Goal: Transaction & Acquisition: Purchase product/service

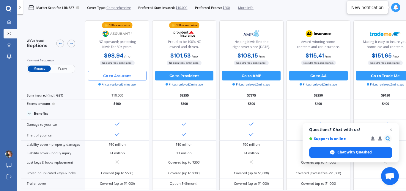
click at [134, 75] on button "Go to Assurant" at bounding box center [117, 76] width 59 height 10
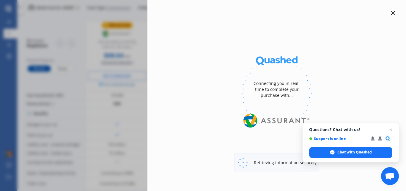
select select "Monthly"
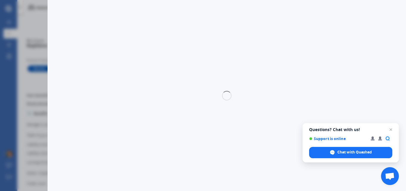
select select "full"
select select "0"
select select "[GEOGRAPHIC_DATA]"
select select "MAZDA"
select select "BONGO"
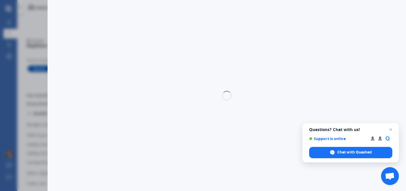
select select "PETROL"
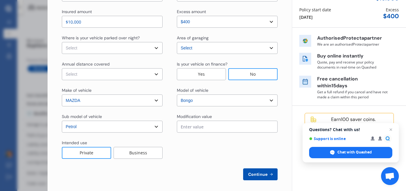
scroll to position [71, 0]
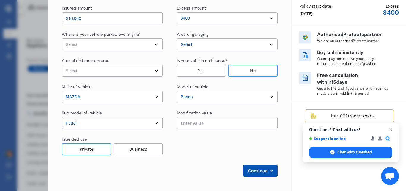
click at [147, 46] on select "Select In a garage On own property On street or road" at bounding box center [112, 44] width 101 height 12
select select "On own property"
click at [62, 38] on select "Select In a garage On own property On street or road" at bounding box center [112, 44] width 101 height 12
click at [132, 72] on select "Select Low (less than 15,000km per year) Average (15,000-30,000km per year) Hig…" at bounding box center [112, 71] width 101 height 12
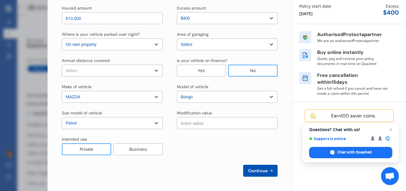
click at [132, 121] on select "Select sub-model (All other) Diesel Petrol" at bounding box center [112, 123] width 101 height 12
click at [132, 120] on select "Select sub-model (All other) Diesel Petrol" at bounding box center [112, 123] width 101 height 12
click at [333, 115] on div "Earn 100 saver coins." at bounding box center [354, 116] width 71 height 6
click at [262, 168] on span "Continue" at bounding box center [258, 170] width 22 height 5
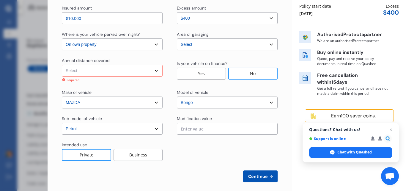
click at [141, 70] on select "Select Low (less than 15,000km per year) Average (15,000-30,000km per year) Hig…" at bounding box center [112, 71] width 101 height 12
click at [62, 65] on select "Select Low (less than 15,000km per year) Average (15,000-30,000km per year) Hig…" at bounding box center [112, 71] width 101 height 12
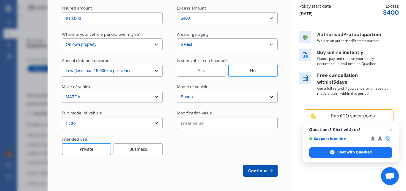
click at [131, 71] on select "Select Low (less than 15,000km per year) Average (15,000-30,000km per year) Hig…" at bounding box center [112, 71] width 101 height 12
select select "20000"
click at [62, 65] on select "Select Low (less than 15,000km per year) Average (15,000-30,000km per year) Hig…" at bounding box center [112, 71] width 101 height 12
click at [260, 173] on button "Continue" at bounding box center [260, 171] width 35 height 12
select select "Miss"
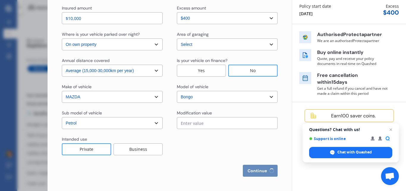
select select "17"
select select "11"
select select "1998"
select select "full"
select select "more than 4 years"
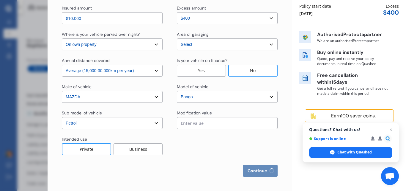
select select "[GEOGRAPHIC_DATA]"
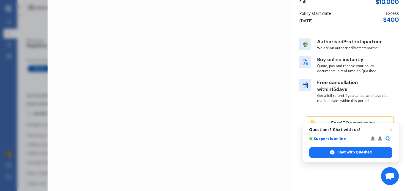
scroll to position [0, 0]
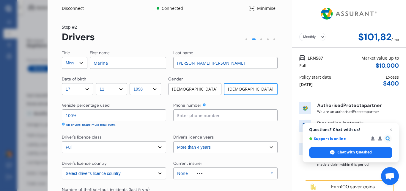
click at [112, 62] on input "Marina" at bounding box center [128, 63] width 76 height 12
type input "[PERSON_NAME]"
click at [237, 69] on div "Title Select Mr Mrs Miss Ms Dr First name [PERSON_NAME] Last name [PERSON_NAME]…" at bounding box center [170, 145] width 216 height 190
click at [237, 68] on input "[PERSON_NAME] [PERSON_NAME]" at bounding box center [225, 63] width 104 height 12
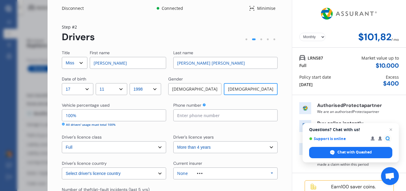
click at [236, 67] on input "[PERSON_NAME] [PERSON_NAME]" at bounding box center [225, 63] width 104 height 12
type input "[PERSON_NAME]"
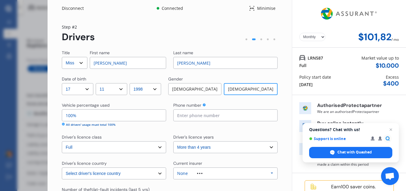
click at [81, 89] on select "DD 01 02 03 04 05 06 07 08 09 10 11 12 13 14 15 16 17 18 19 20 21 22 23 24 25 2…" at bounding box center [78, 89] width 32 height 12
select select "10"
click at [62, 83] on select "DD 01 02 03 04 05 06 07 08 09 10 11 12 13 14 15 16 17 18 19 20 21 22 23 24 25 2…" at bounding box center [78, 89] width 32 height 12
click at [119, 89] on select "MM 01 02 03 04 05 06 07 08 09 10 11 12" at bounding box center [112, 89] width 32 height 12
select select "07"
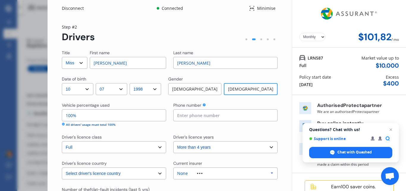
click at [97, 83] on select "MM 01 02 03 04 05 06 07 08 09 10 11 12" at bounding box center [112, 89] width 32 height 12
click at [156, 89] on select "YYYY 2009 2008 2007 2006 2005 2004 2003 2002 2001 2000 1999 1998 1997 1996 1995…" at bounding box center [146, 89] width 32 height 12
select select "2001"
click at [132, 83] on select "YYYY 2009 2008 2007 2006 2005 2004 2003 2002 2001 2000 1999 1998 1997 1996 1995…" at bounding box center [146, 89] width 32 height 12
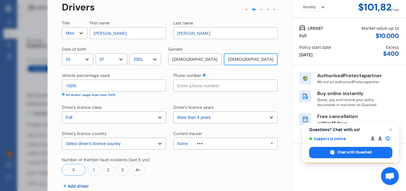
click at [132, 84] on input "100%" at bounding box center [114, 85] width 104 height 12
click at [124, 101] on div "Title Select Mr Mrs Miss Ms Dr First name [PERSON_NAME] Last name [PERSON_NAME]…" at bounding box center [170, 115] width 216 height 190
click at [113, 116] on select "Select driver's licence class None Learner Restricted Full" at bounding box center [114, 117] width 104 height 12
click at [108, 115] on select "Select driver's licence class None Learner Restricted Full" at bounding box center [114, 117] width 104 height 12
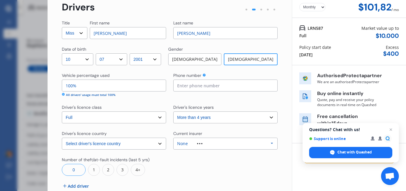
click at [198, 118] on select "Select driver's licence years Less than 1 year 1-2 years 2-4 years More than 4 …" at bounding box center [225, 117] width 104 height 12
click at [173, 111] on select "Select driver's licence years Less than 1 year 1-2 years 2-4 years More than 4 …" at bounding box center [225, 117] width 104 height 12
click at [184, 119] on select "Select driver's licence years Less than 1 year 1-2 years 2-4 years More than 4 …" at bounding box center [225, 117] width 104 height 12
select select "more than 4 years"
click at [173, 111] on select "Select driver's licence years Less than 1 year 1-2 years 2-4 years More than 4 …" at bounding box center [225, 117] width 104 height 12
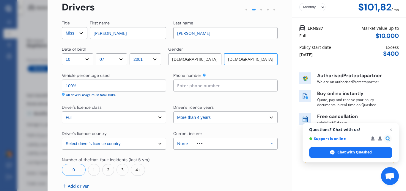
click at [137, 144] on select "Select driver's licence country [GEOGRAPHIC_DATA] [GEOGRAPHIC_DATA] [GEOGRAPHIC…" at bounding box center [114, 143] width 104 height 12
select select "Other Country"
click at [62, 137] on select "Select driver's licence country [GEOGRAPHIC_DATA] [GEOGRAPHIC_DATA] [GEOGRAPHIC…" at bounding box center [114, 143] width 104 height 12
click at [186, 141] on div "None" at bounding box center [182, 143] width 11 height 4
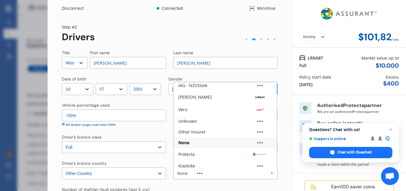
scroll to position [40, 0]
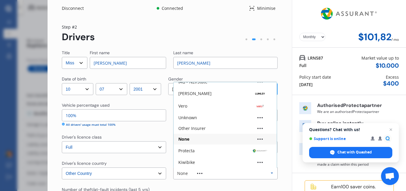
click at [190, 137] on div "None" at bounding box center [226, 139] width 94 height 4
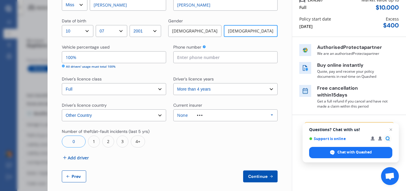
scroll to position [60, 0]
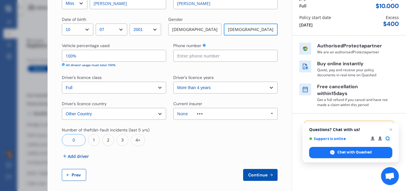
click at [258, 173] on span "Continue" at bounding box center [258, 174] width 22 height 5
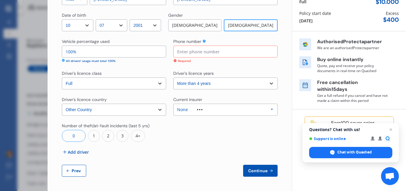
click at [223, 54] on input at bounding box center [225, 52] width 104 height 12
type input "0"
type input "0204870287"
click at [264, 167] on button "Continue" at bounding box center [260, 171] width 35 height 12
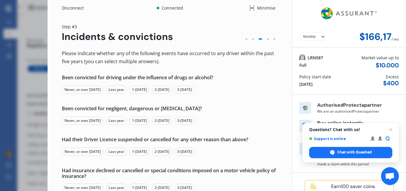
scroll to position [0, 0]
click at [243, 40] on div at bounding box center [246, 39] width 7 height 7
click at [245, 40] on div at bounding box center [246, 39] width 7 height 7
click at [256, 40] on div at bounding box center [260, 39] width 8 height 7
